Goal: Communication & Community: Answer question/provide support

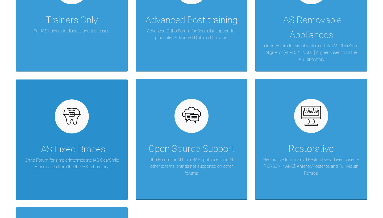
click at [71, 127] on img at bounding box center [72, 116] width 20 height 20
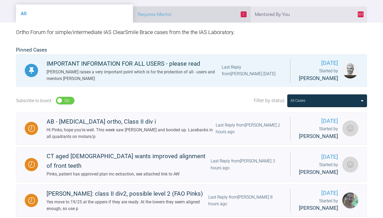
click at [204, 23] on li "2 Requires Mentor" at bounding box center [191, 14] width 117 height 16
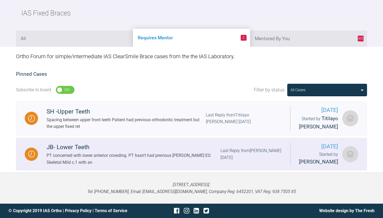
click at [94, 166] on div "PT concerned with lower anterior crowding. PT hasn't had previous Otho EO Skele…" at bounding box center [134, 159] width 174 height 14
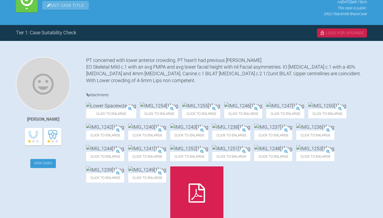
click at [43, 168] on link "View Cases" at bounding box center [43, 163] width 26 height 9
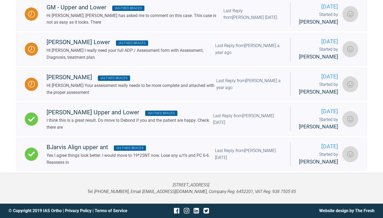
scroll to position [355, 0]
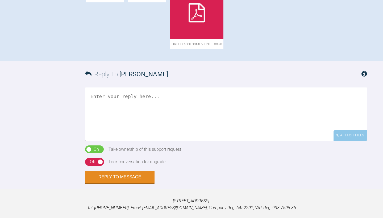
scroll to position [275, 0]
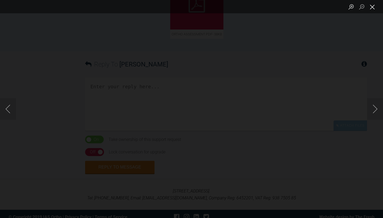
click at [374, 9] on button "Close lightbox" at bounding box center [372, 6] width 11 height 9
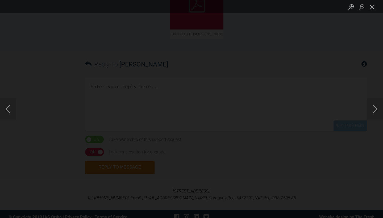
click at [372, 8] on button "Close lightbox" at bounding box center [372, 6] width 11 height 9
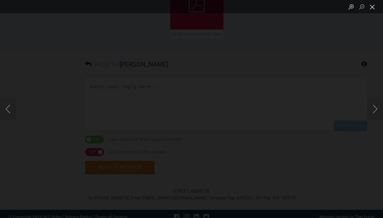
click at [372, 8] on button "Close lightbox" at bounding box center [372, 6] width 11 height 9
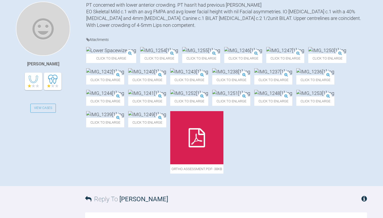
scroll to position [141, 0]
click at [124, 75] on img at bounding box center [105, 71] width 38 height 7
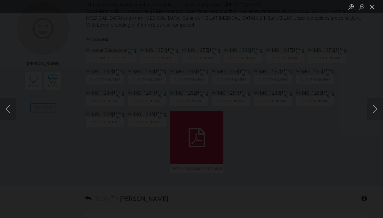
click at [374, 9] on button "Close lightbox" at bounding box center [372, 6] width 11 height 9
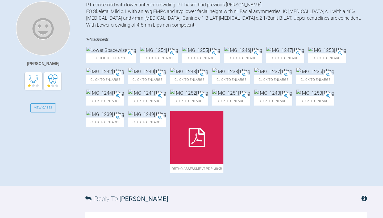
click at [296, 75] on img at bounding box center [315, 71] width 38 height 7
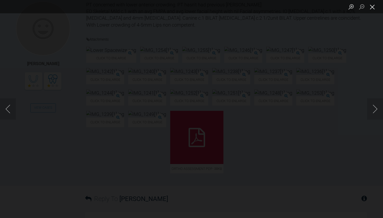
click at [370, 7] on button "Close lightbox" at bounding box center [372, 6] width 11 height 9
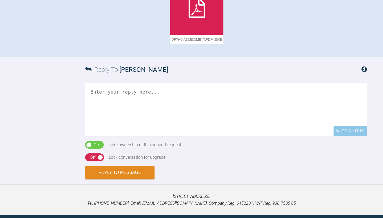
scroll to position [270, 0]
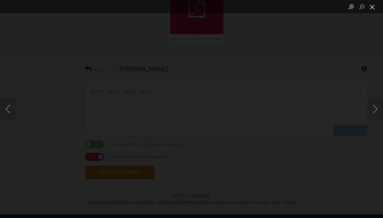
click at [374, 6] on button "Close lightbox" at bounding box center [372, 6] width 11 height 9
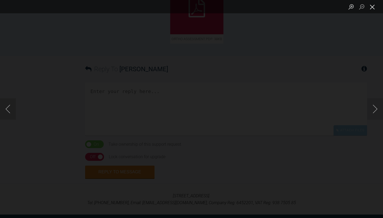
click at [373, 10] on button "Close lightbox" at bounding box center [372, 6] width 11 height 9
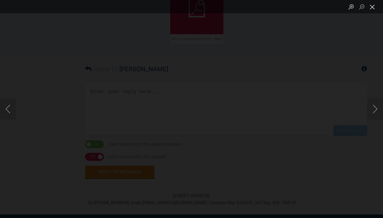
click at [373, 5] on button "Close lightbox" at bounding box center [372, 6] width 11 height 9
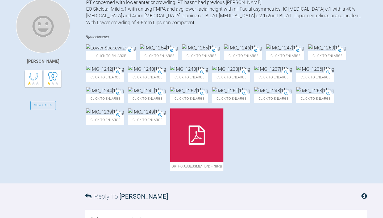
scroll to position [140, 0]
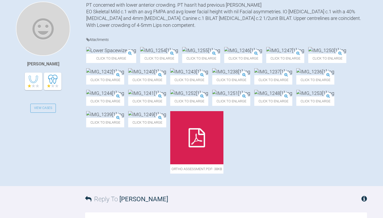
click at [105, 54] on img at bounding box center [111, 50] width 50 height 7
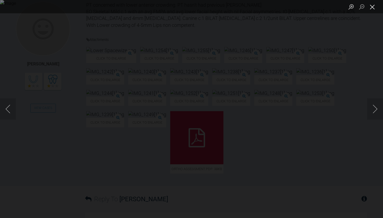
click at [373, 10] on button "Close lightbox" at bounding box center [372, 6] width 11 height 9
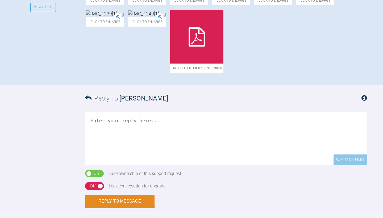
scroll to position [241, 0]
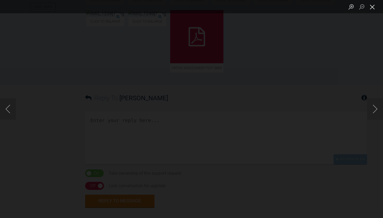
click at [373, 7] on button "Close lightbox" at bounding box center [372, 6] width 11 height 9
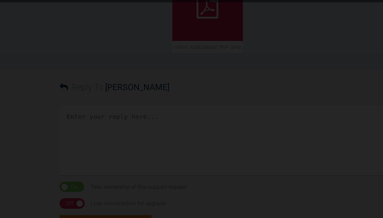
scroll to position [245, 0]
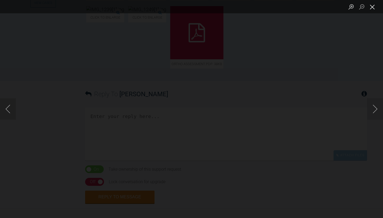
click at [373, 7] on button "Close lightbox" at bounding box center [372, 6] width 11 height 9
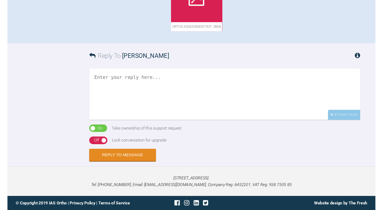
scroll to position [479, 0]
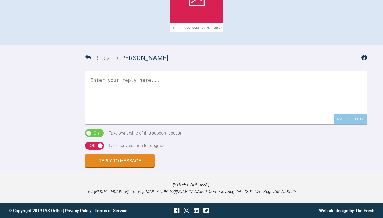
click at [234, 71] on div "Reply To Azffar Din" at bounding box center [226, 58] width 282 height 26
click at [183, 104] on textarea at bounding box center [226, 97] width 282 height 53
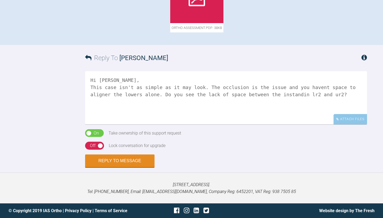
click at [174, 113] on textarea "Hi Azffar, This case isn't as simple as it may look. The occlusion is the issue…" at bounding box center [226, 97] width 282 height 53
click at [206, 112] on textarea "Hi Azffar, This case isn't as simple as it may look. The occlusion is the issue…" at bounding box center [226, 97] width 282 height 53
click at [260, 105] on textarea "Hi Azffar, This case isn't as simple as it may look. The occlusion is the issue…" at bounding box center [226, 97] width 282 height 53
click at [226, 110] on textarea "Hi Azffar, This case isn't as simple as it may look. The occlusion is the issue…" at bounding box center [226, 97] width 282 height 53
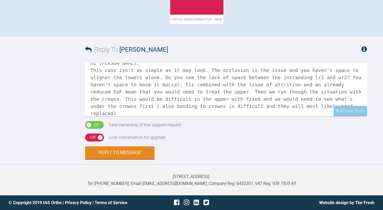
scroll to position [9, 0]
click at [146, 116] on textarea "Hi Azffar, This case isn't as simple as it may look. The occlusion is the issue…" at bounding box center [226, 89] width 282 height 53
click at [175, 116] on textarea "Hi Azffar, This case isn't as simple as it may look. The occlusion is the issue…" at bounding box center [226, 89] width 282 height 53
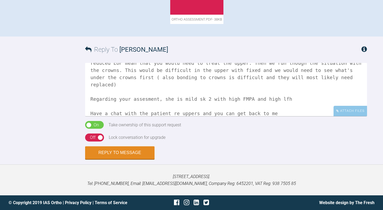
scroll to position [45, 0]
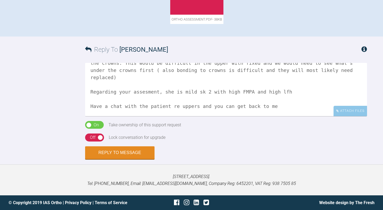
type textarea "Hi Azffar, This case isn't as simple as it may look. The occlusion is the issue…"
click at [92, 141] on div "Off" at bounding box center [93, 137] width 6 height 7
click at [104, 159] on button "Reply to Message" at bounding box center [119, 153] width 69 height 13
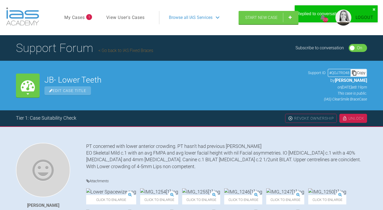
scroll to position [0, 0]
click at [131, 53] on link "Go back to IAS Fixed Braces" at bounding box center [125, 50] width 55 height 5
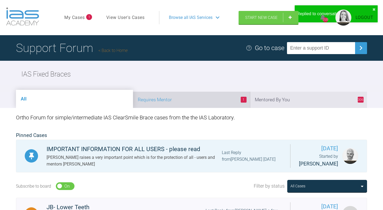
click at [201, 108] on li "1 Requires Mentor" at bounding box center [191, 99] width 117 height 16
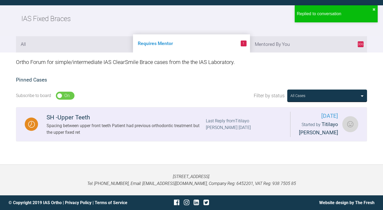
scroll to position [94, 0]
click at [177, 120] on div "SH -Upper Teeth" at bounding box center [126, 117] width 159 height 10
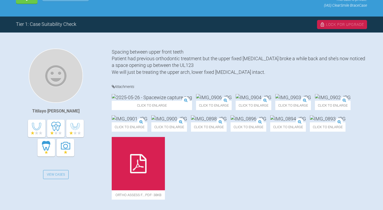
scroll to position [142, 0]
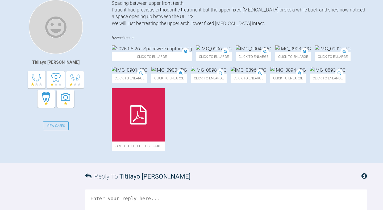
click at [130, 52] on img at bounding box center [152, 48] width 80 height 7
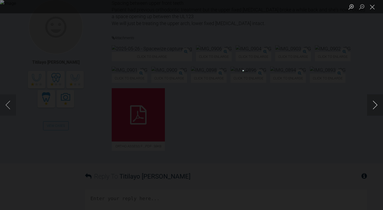
click at [375, 102] on button "Next image" at bounding box center [375, 104] width 16 height 21
click at [376, 102] on button "Next image" at bounding box center [375, 104] width 16 height 21
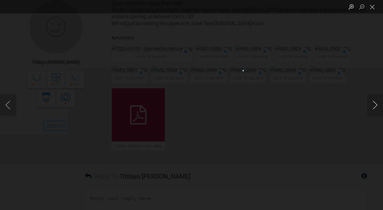
click at [376, 102] on button "Next image" at bounding box center [375, 104] width 16 height 21
click at [376, 103] on button "Next image" at bounding box center [375, 104] width 16 height 21
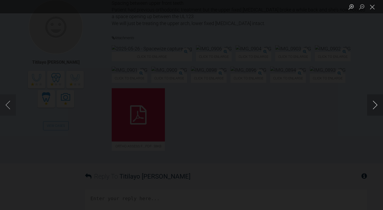
click at [376, 103] on button "Next image" at bounding box center [375, 104] width 16 height 21
click at [373, 9] on button "Close lightbox" at bounding box center [372, 6] width 11 height 9
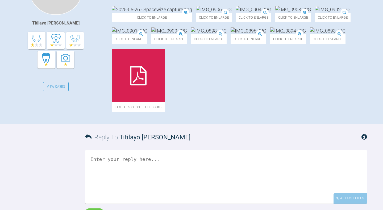
scroll to position [181, 0]
click at [165, 102] on div at bounding box center [138, 75] width 53 height 53
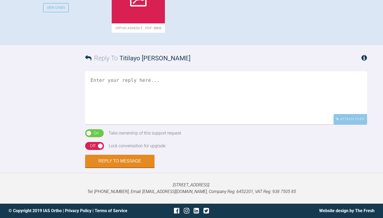
scroll to position [303, 0]
click at [97, 124] on textarea at bounding box center [226, 97] width 282 height 53
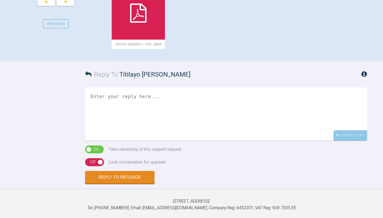
scroll to position [233, 0]
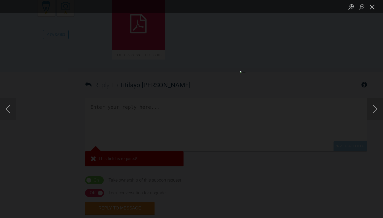
click at [374, 7] on button "Close lightbox" at bounding box center [372, 6] width 11 height 9
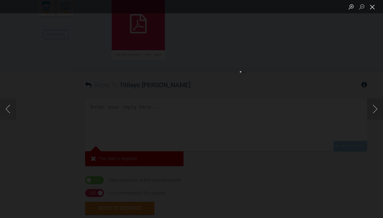
click at [373, 9] on button "Close lightbox" at bounding box center [372, 6] width 11 height 9
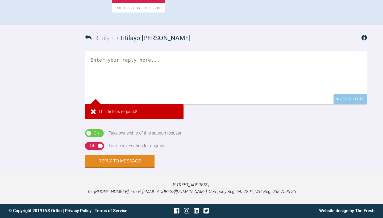
scroll to position [313, 0]
click at [168, 104] on textarea at bounding box center [226, 77] width 282 height 53
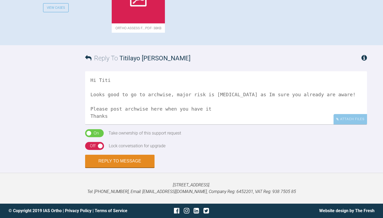
scroll to position [2, 0]
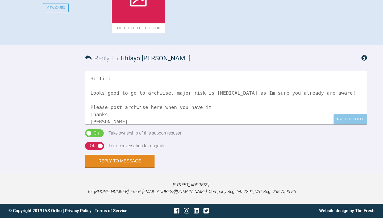
type textarea "Hi Titi Looks good to go to archwise, major risk is relapse as Im sure you alre…"
click at [96, 142] on div "On Off Take ownership of this support request" at bounding box center [226, 135] width 282 height 13
click at [95, 149] on div "Off" at bounding box center [93, 146] width 6 height 7
click at [102, 168] on button "Reply to Message" at bounding box center [119, 161] width 69 height 13
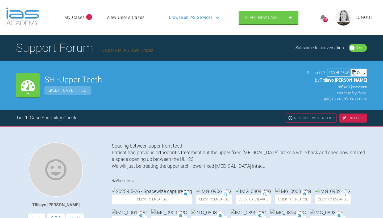
scroll to position [0, 0]
click at [137, 53] on link "Go back to IAS Fixed Braces" at bounding box center [125, 50] width 55 height 5
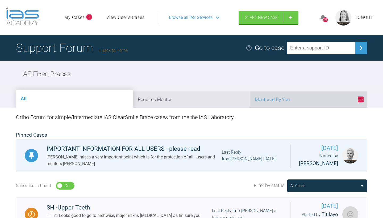
click at [301, 108] on li "307 Mentored By You" at bounding box center [308, 99] width 117 height 16
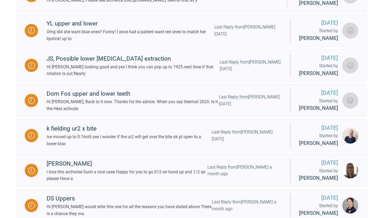
scroll to position [325, 0]
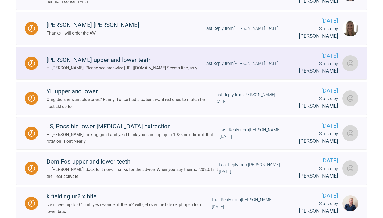
click at [220, 67] on div "Last Reply from Neil Fearns 17 days ago" at bounding box center [241, 63] width 74 height 7
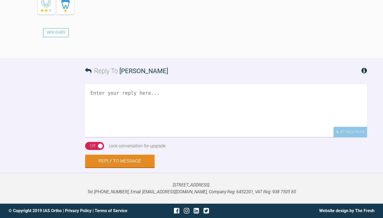
scroll to position [711, 0]
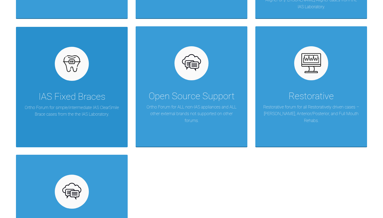
click at [82, 104] on div "IAS Fixed Braces" at bounding box center [72, 96] width 67 height 15
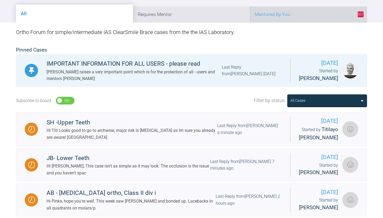
click at [307, 23] on li "307 Mentored By You" at bounding box center [308, 14] width 117 height 16
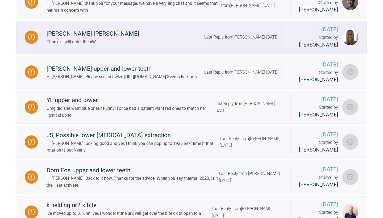
scroll to position [248, 0]
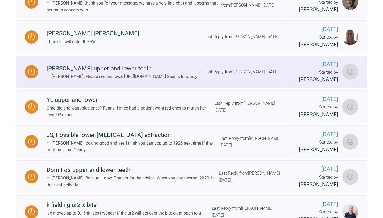
click at [197, 80] on div "Hi [PERSON_NAME], Please see archwize [URL][DOMAIN_NAME] Seems fine, as y" at bounding box center [122, 76] width 151 height 7
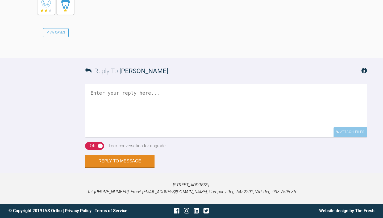
scroll to position [728, 0]
click at [177, 121] on textarea at bounding box center [226, 110] width 282 height 53
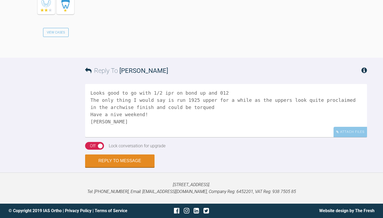
click at [113, 129] on textarea "Looks good to go with 1/2 ipr on bond up and 012 The only thing I would say is …" at bounding box center [226, 110] width 282 height 53
click at [90, 109] on textarea "Looks good to go with 1/2 ipr on bond up and 012 The only thing I would say is …" at bounding box center [226, 110] width 282 height 53
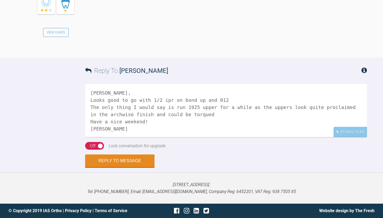
type textarea "[PERSON_NAME], Looks good to go with 1/2 ipr on bond up and 012 The only thing …"
click at [94, 149] on div "Off" at bounding box center [93, 146] width 6 height 7
click at [96, 168] on button "Reply to Message" at bounding box center [119, 161] width 69 height 13
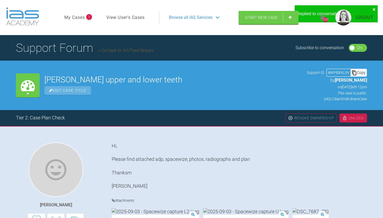
scroll to position [0, 0]
click at [124, 53] on link "Go back to IAS Fixed Braces" at bounding box center [125, 50] width 55 height 5
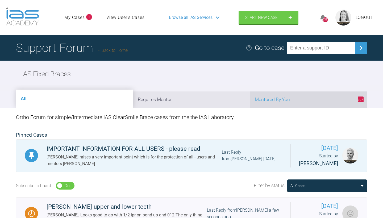
click at [282, 108] on li "307 Mentored By You" at bounding box center [308, 99] width 117 height 16
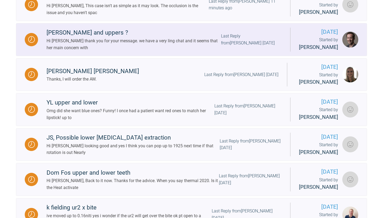
scroll to position [246, 0]
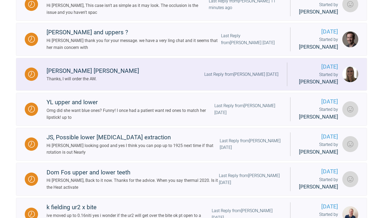
click at [176, 82] on div "[PERSON_NAME] [PERSON_NAME] Thanks, I will order the AW. Last Reply from [PERSO…" at bounding box center [162, 74] width 249 height 16
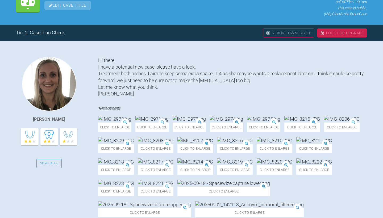
click at [176, 116] on div "Attachments" at bounding box center [232, 110] width 269 height 11
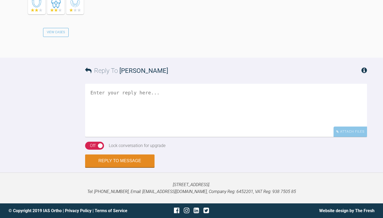
scroll to position [1029, 0]
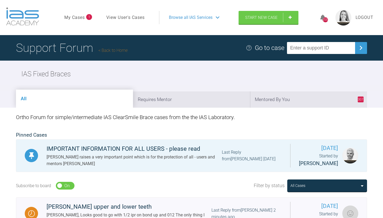
click at [285, 108] on li "307 Mentored By You" at bounding box center [308, 99] width 117 height 16
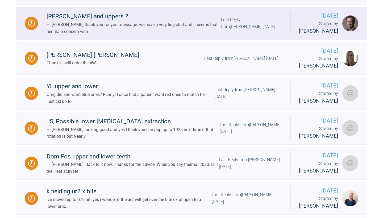
scroll to position [263, 0]
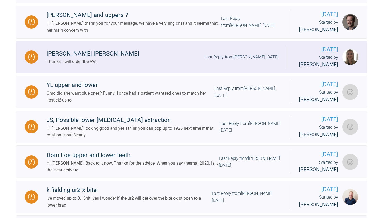
click at [227, 61] on div "Last Reply from [PERSON_NAME] [DATE]" at bounding box center [241, 57] width 74 height 7
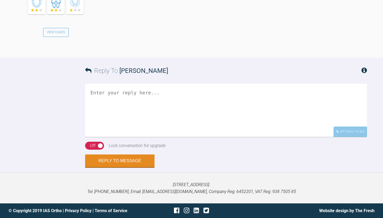
scroll to position [1064, 0]
click at [170, 111] on textarea at bounding box center [226, 110] width 282 height 53
type textarea "look forward to it Have a nice weekend :)"
click at [88, 145] on div "On Off" at bounding box center [94, 146] width 19 height 8
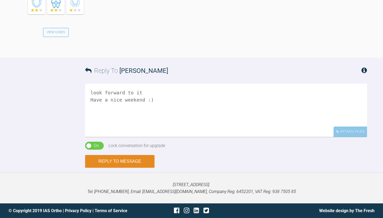
click at [106, 161] on button "Reply to Message" at bounding box center [119, 161] width 69 height 13
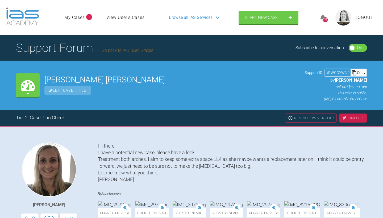
scroll to position [0, 0]
click at [142, 53] on link "Go back to IAS Fixed Braces" at bounding box center [125, 50] width 55 height 5
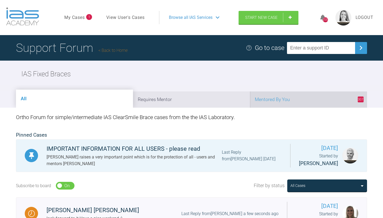
click at [293, 108] on li "307 Mentored By You" at bounding box center [308, 99] width 117 height 16
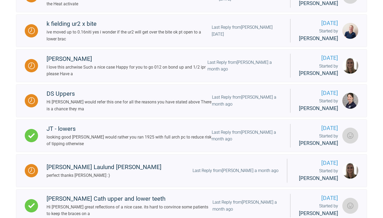
scroll to position [430, 0]
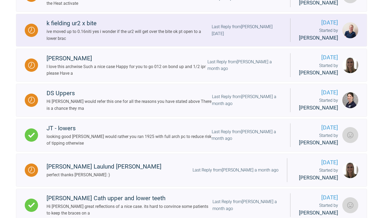
click at [234, 37] on div "Last Reply from [PERSON_NAME] [DATE]" at bounding box center [247, 30] width 70 height 14
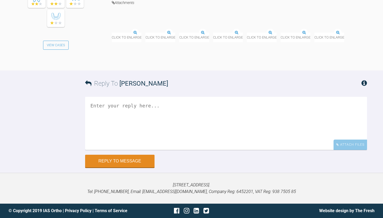
scroll to position [2330, 0]
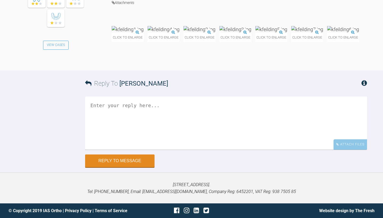
click at [136, 33] on img at bounding box center [128, 29] width 32 height 7
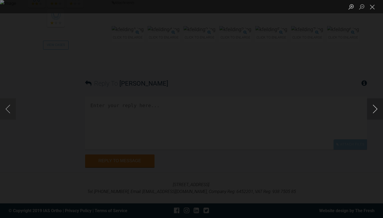
click at [375, 108] on button "Next image" at bounding box center [375, 108] width 16 height 21
click at [375, 109] on button "Next image" at bounding box center [375, 108] width 16 height 21
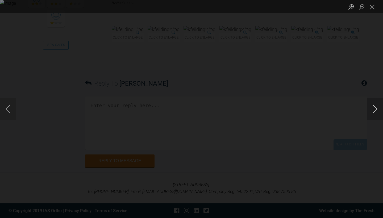
click at [375, 109] on button "Next image" at bounding box center [375, 108] width 16 height 21
click at [370, 12] on li "Lightbox" at bounding box center [372, 6] width 11 height 13
click at [371, 9] on button "Close lightbox" at bounding box center [372, 6] width 11 height 9
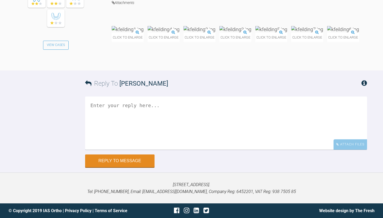
scroll to position [2401, 0]
click at [136, 150] on textarea at bounding box center [226, 123] width 282 height 53
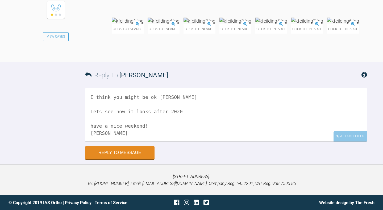
scroll to position [2452, 0]
type textarea "I think you might be ok [PERSON_NAME] Lets see how it looks after 2020 have a n…"
click at [121, 159] on button "Reply to Message" at bounding box center [119, 153] width 69 height 13
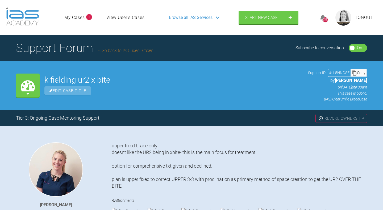
scroll to position [0, 0]
click at [141, 53] on link "Go back to IAS Fixed Braces" at bounding box center [125, 50] width 55 height 5
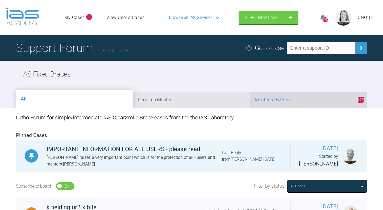
click at [314, 108] on li "307 Mentored By You" at bounding box center [308, 99] width 117 height 16
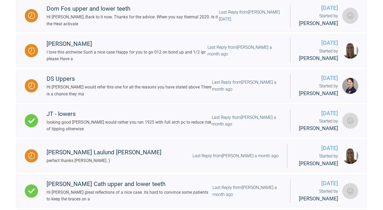
scroll to position [462, 0]
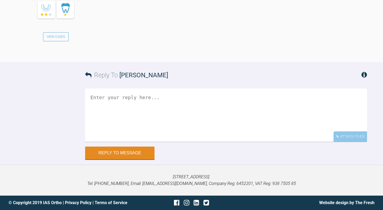
scroll to position [5901, 0]
click at [360, 137] on div "Attach Files" at bounding box center [351, 136] width 34 height 10
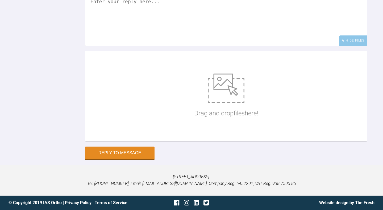
scroll to position [5958, 0]
click at [252, 129] on div "Drag and drop files here!" at bounding box center [226, 96] width 64 height 80
type input "C:\fakepath\Hi-Q Thermal Niti - Euro - Hi-Q - Quality - TOC Dental.html"
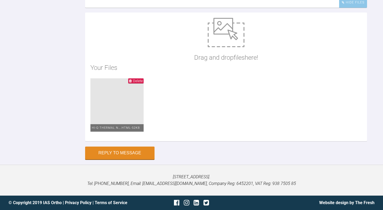
scroll to position [6035, 0]
type textarea "this one! have a nice weekend [PERSON_NAME]"
click at [118, 154] on button "Reply to Message" at bounding box center [119, 153] width 69 height 13
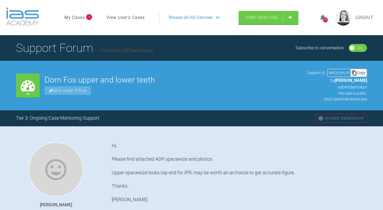
scroll to position [0, 0]
click at [133, 53] on link "Go back to IAS Fixed Braces" at bounding box center [125, 50] width 55 height 5
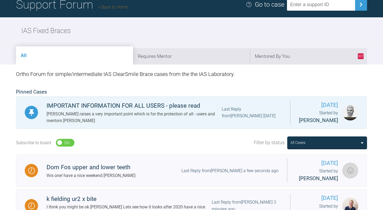
scroll to position [50, 0]
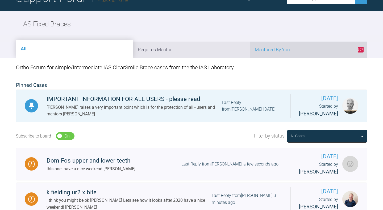
click at [296, 58] on li "307 Mentored By You" at bounding box center [308, 49] width 117 height 16
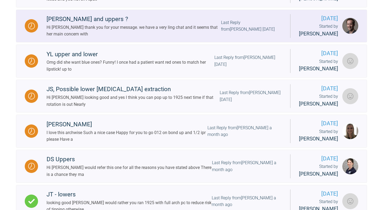
click at [253, 33] on div "Last Reply from [PERSON_NAME] [DATE]" at bounding box center [251, 26] width 61 height 14
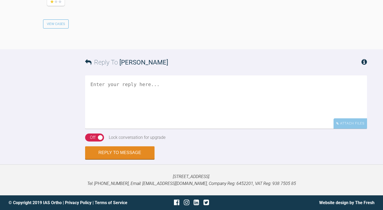
scroll to position [999, 0]
click at [179, 119] on textarea at bounding box center [226, 101] width 282 height 53
click at [170, 110] on textarea "Yes please send off Have a nice weekend [PERSON_NAME]" at bounding box center [226, 101] width 282 height 53
type textarea "Yes please send off Have a nice weekend :) [PERSON_NAME]"
click at [94, 141] on div "Off" at bounding box center [93, 137] width 6 height 7
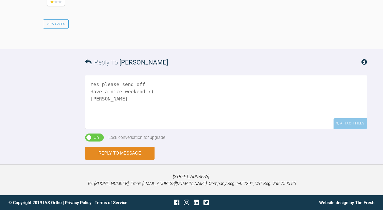
click at [102, 159] on button "Reply to Message" at bounding box center [119, 153] width 69 height 13
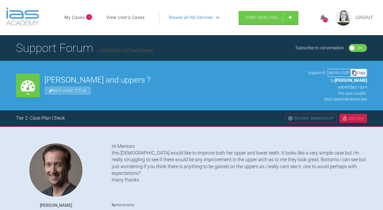
scroll to position [0, 0]
click at [145, 53] on link "Go back to IAS Fixed Braces" at bounding box center [125, 50] width 55 height 5
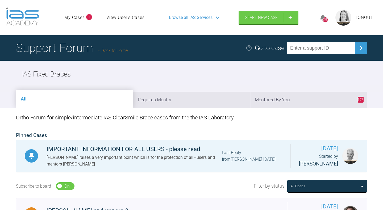
click at [119, 57] on h1 "Support Forum Back to Home" at bounding box center [72, 48] width 112 height 19
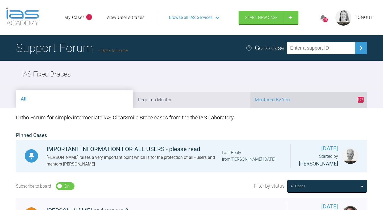
click at [289, 108] on li "307 Mentored By You" at bounding box center [308, 99] width 117 height 16
